Goal: Transaction & Acquisition: Purchase product/service

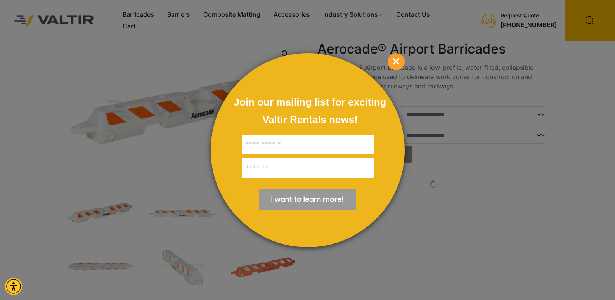
click at [397, 60] on span "×" at bounding box center [395, 61] width 17 height 17
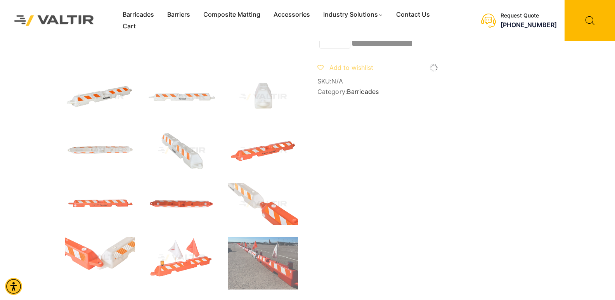
scroll to position [155, 0]
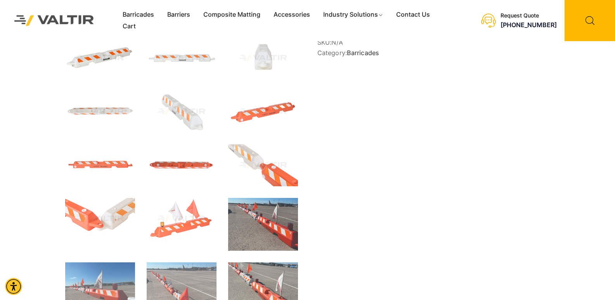
click at [264, 216] on img at bounding box center [263, 224] width 70 height 53
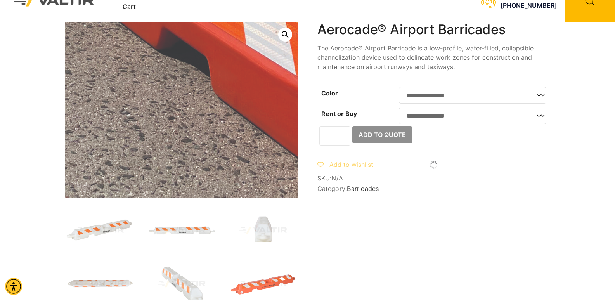
scroll to position [0, 0]
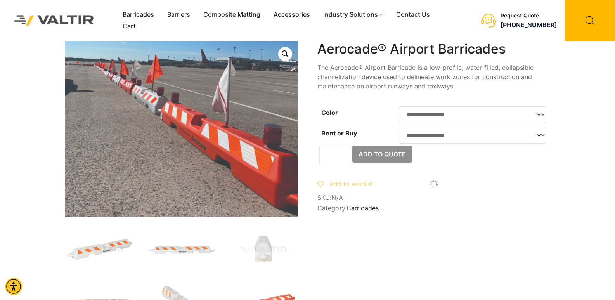
click at [285, 55] on link "Open this option" at bounding box center [285, 54] width 14 height 14
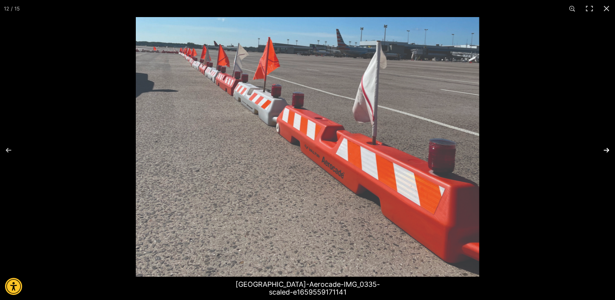
click at [610, 152] on button "Next (arrow right)" at bounding box center [601, 150] width 27 height 39
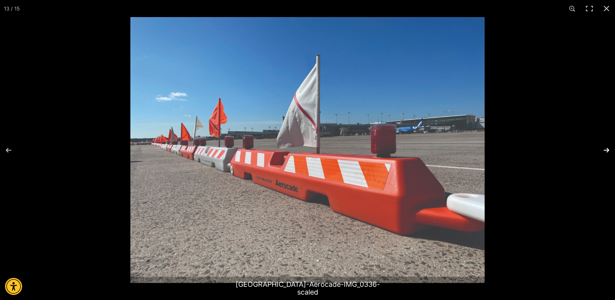
click at [608, 152] on button "Next (arrow right)" at bounding box center [601, 150] width 27 height 39
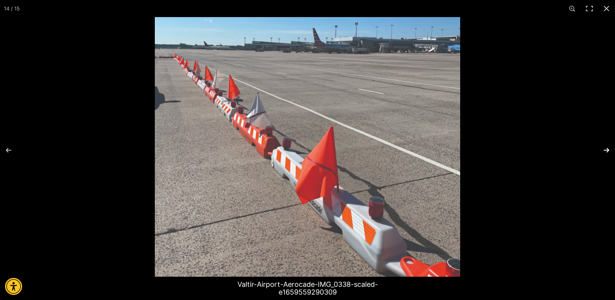
click at [605, 151] on button "Next (arrow right)" at bounding box center [601, 150] width 27 height 39
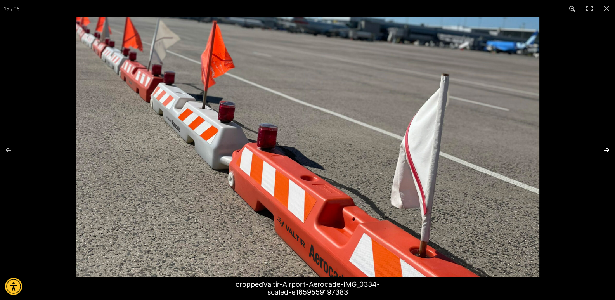
click at [608, 150] on button "Next (arrow right)" at bounding box center [601, 150] width 27 height 39
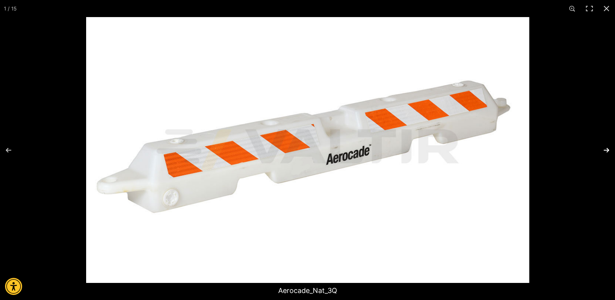
click at [605, 150] on button "Next (arrow right)" at bounding box center [601, 150] width 27 height 39
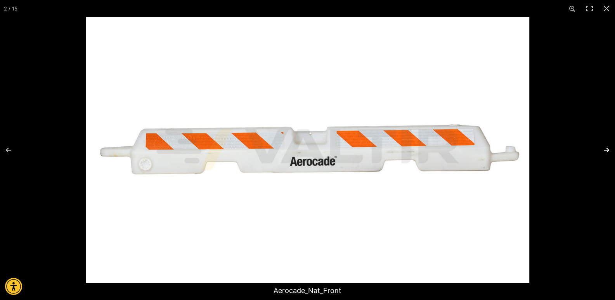
click at [605, 151] on button "Next (arrow right)" at bounding box center [601, 150] width 27 height 39
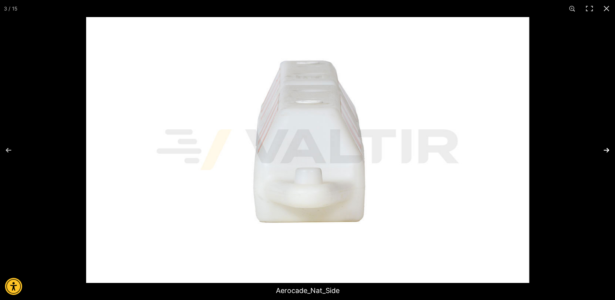
click at [605, 151] on button "Next (arrow right)" at bounding box center [601, 150] width 27 height 39
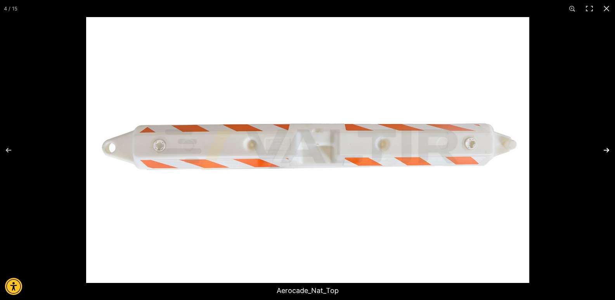
click at [605, 151] on button "Next (arrow right)" at bounding box center [601, 150] width 27 height 39
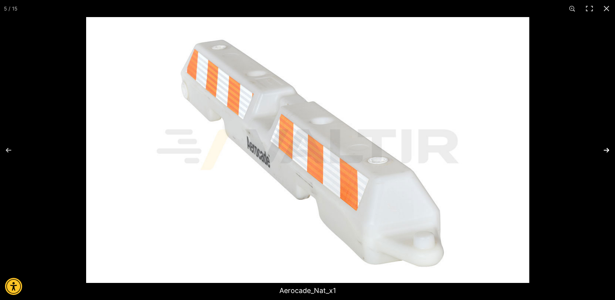
click at [605, 151] on button "Next (arrow right)" at bounding box center [601, 150] width 27 height 39
